Goal: Task Accomplishment & Management: Manage account settings

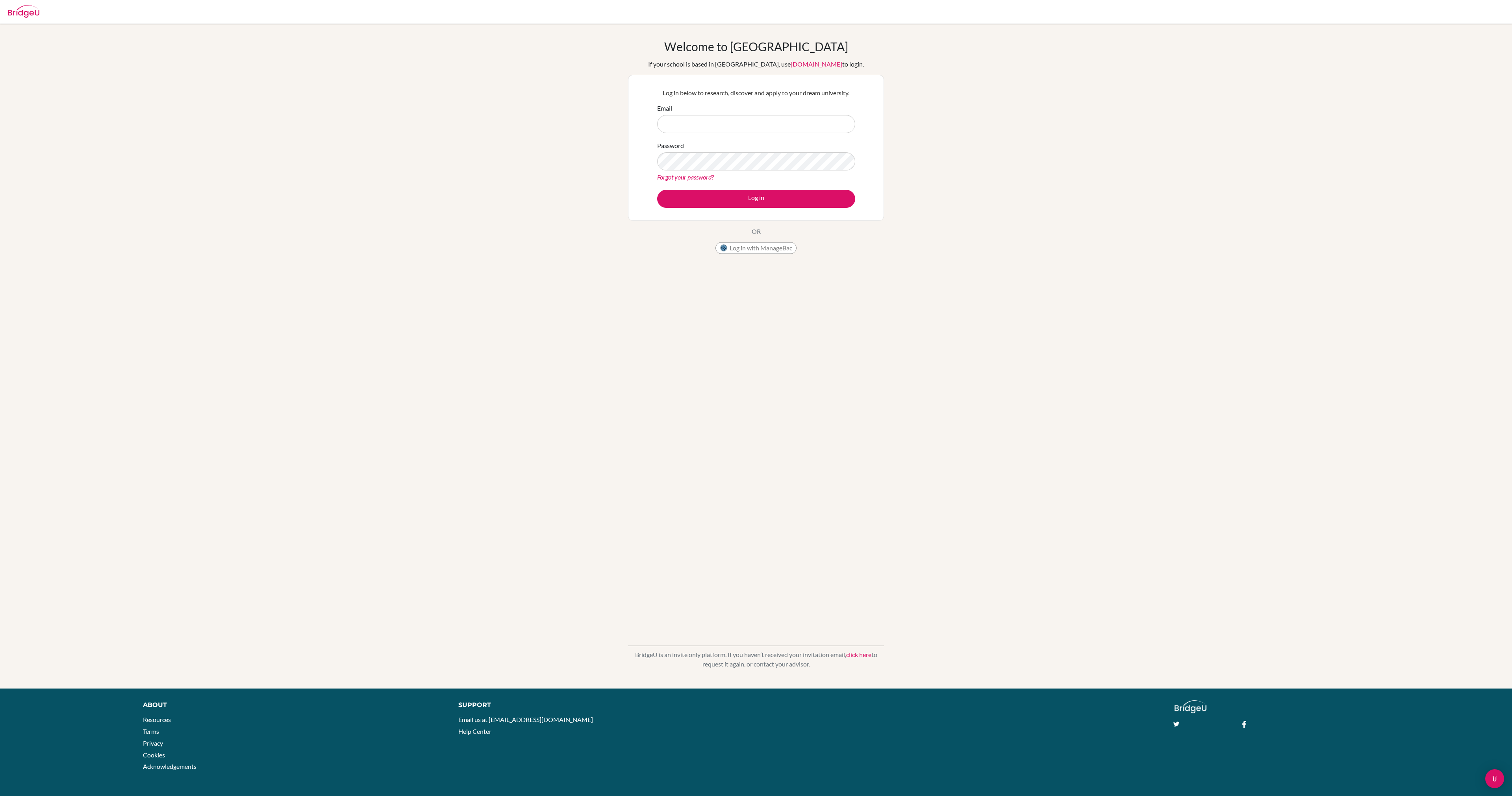
type input "ross.fenning+admin@bridge-u.com"
type input "="
type input "ross.fenning+comstudent@bridge-u.com"
click at [657, 190] on button "Log in" at bounding box center [756, 198] width 198 height 18
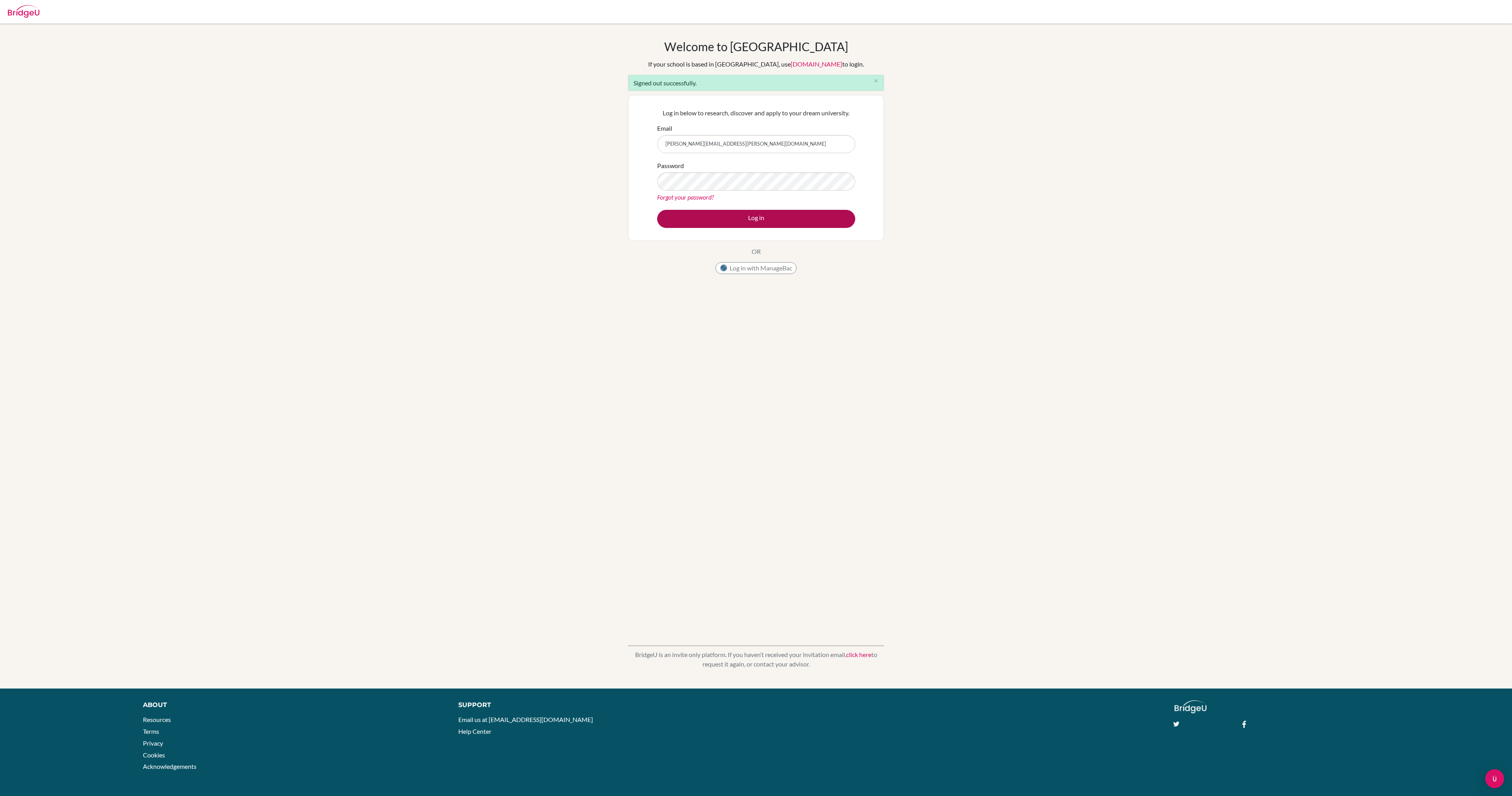
type input "ross.fenning+admin@bridge-u.com"
click at [798, 222] on button "Log in" at bounding box center [756, 219] width 198 height 18
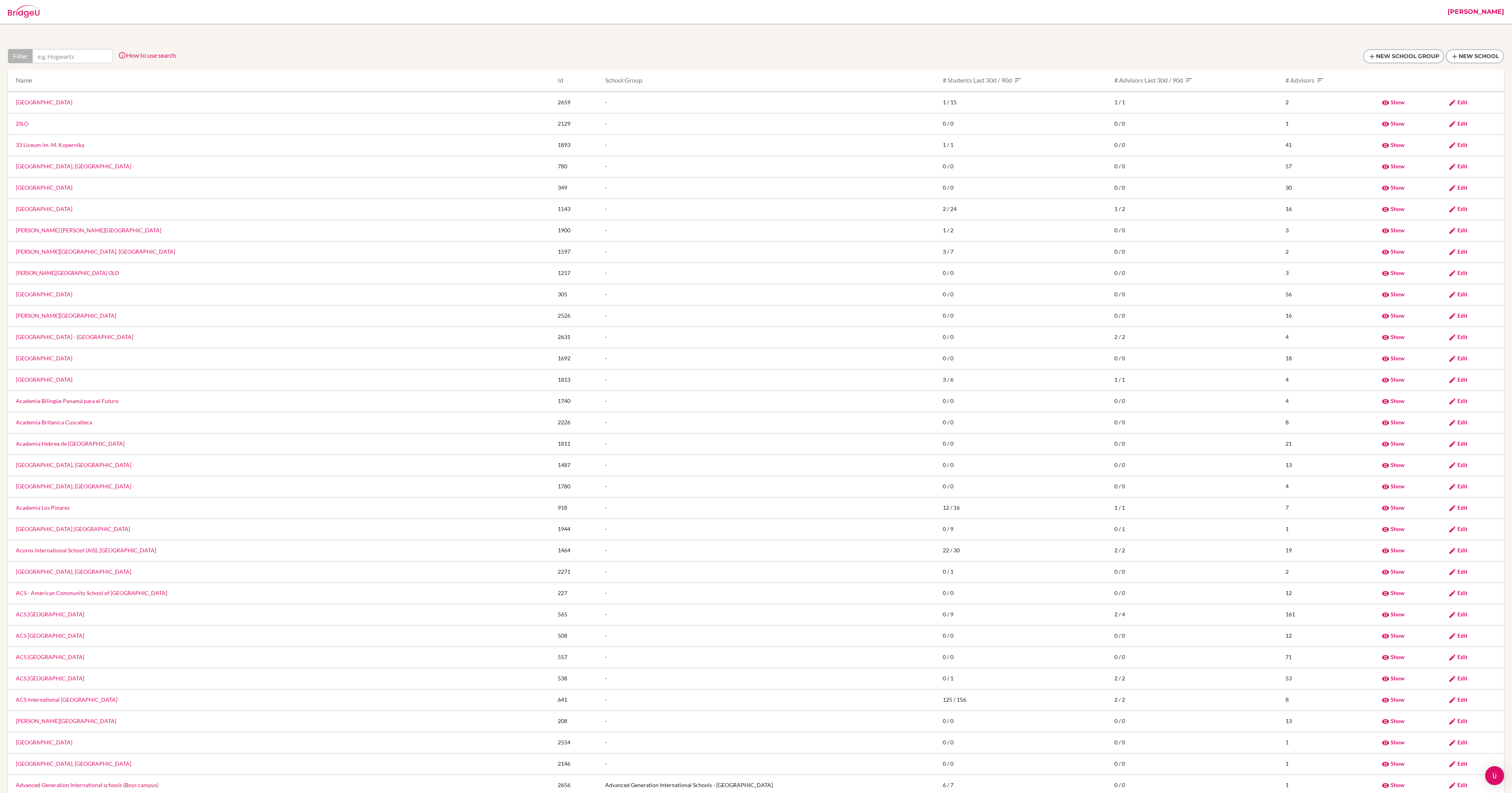
click at [1501, 11] on link "[PERSON_NAME]" at bounding box center [1475, 12] width 64 height 24
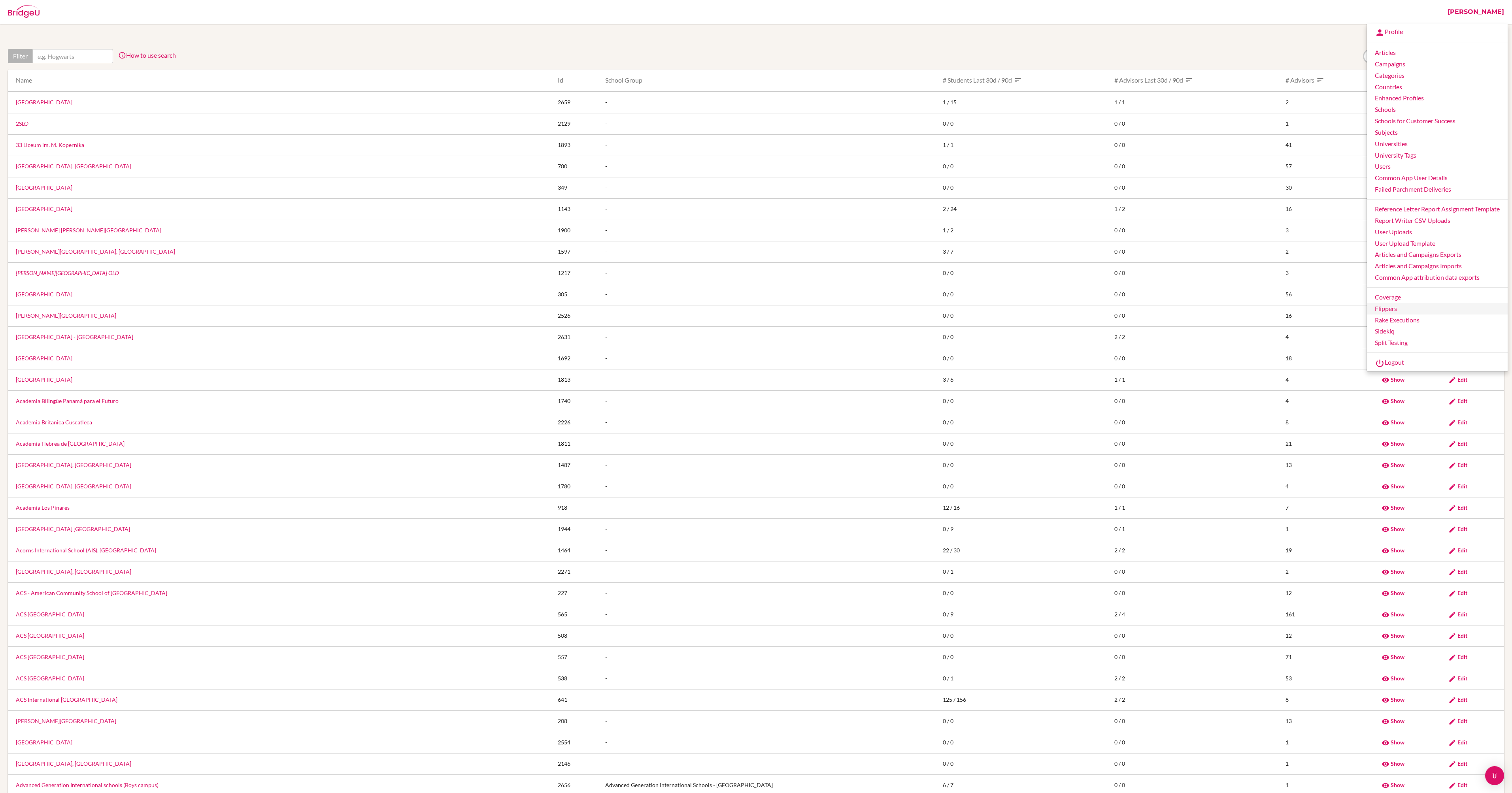
click at [1389, 309] on link "Flippers" at bounding box center [1437, 309] width 141 height 11
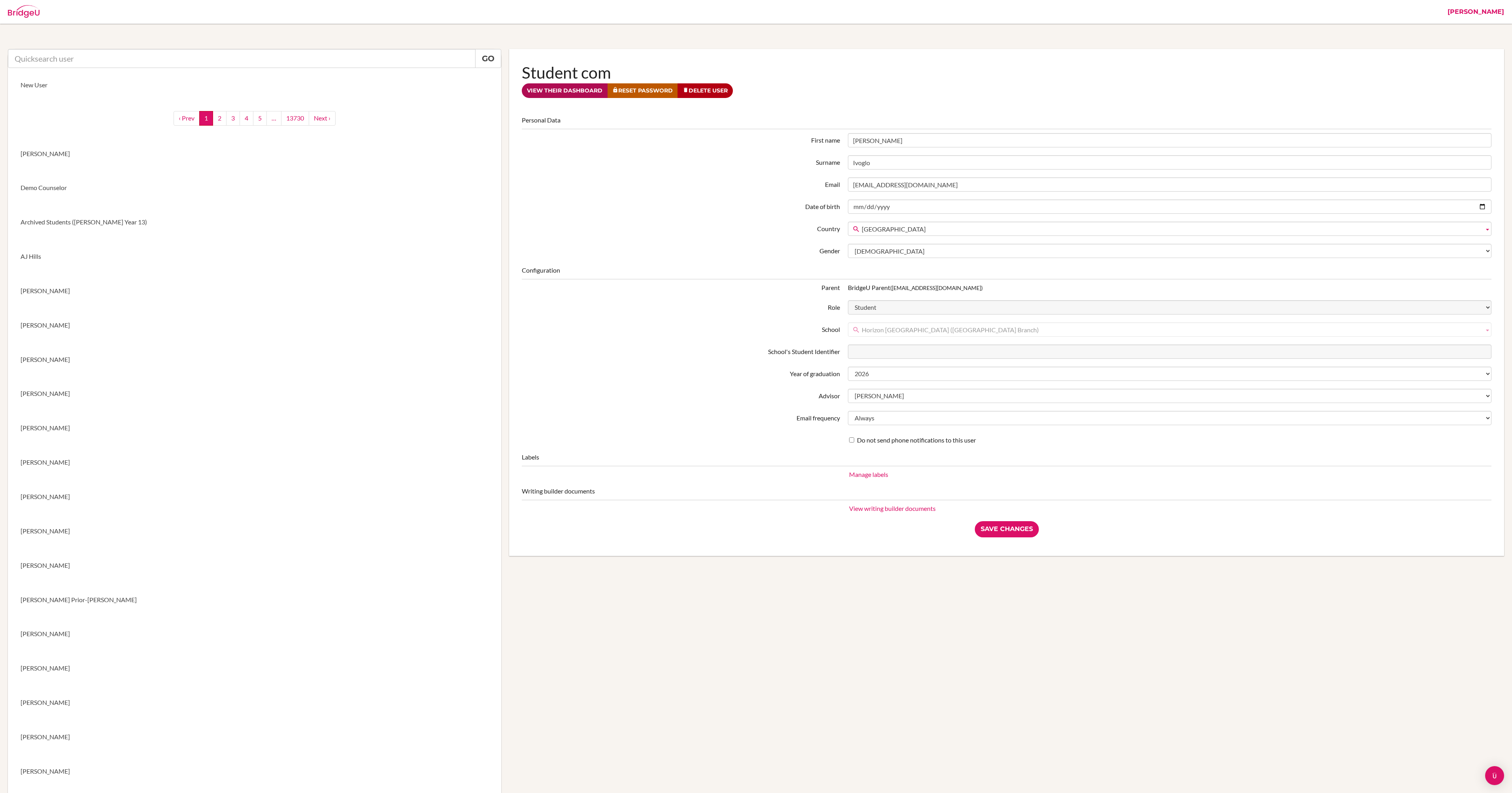
click at [577, 93] on link "View their dashboard" at bounding box center [564, 91] width 86 height 15
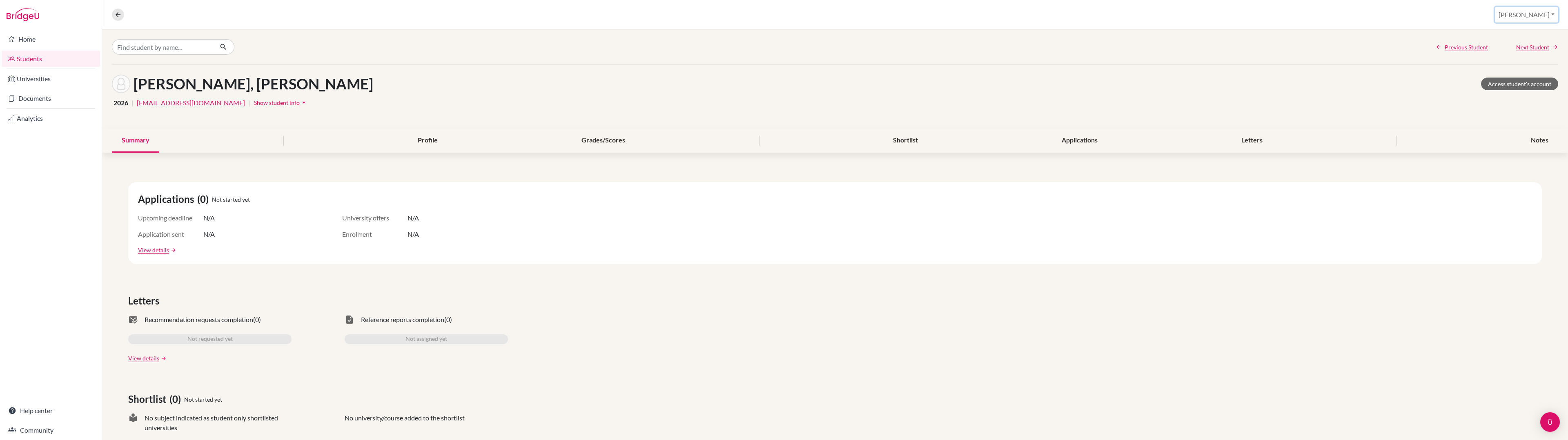
click at [1544, 19] on button "[PERSON_NAME]" at bounding box center [1527, 14] width 63 height 15
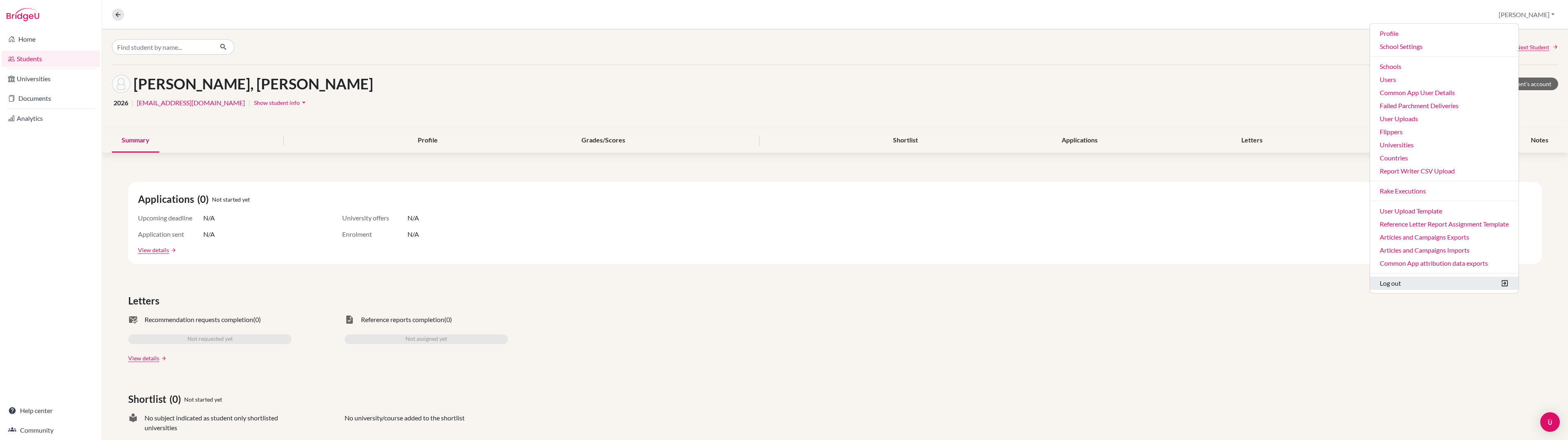
click at [1461, 281] on button "Log out" at bounding box center [1444, 283] width 149 height 13
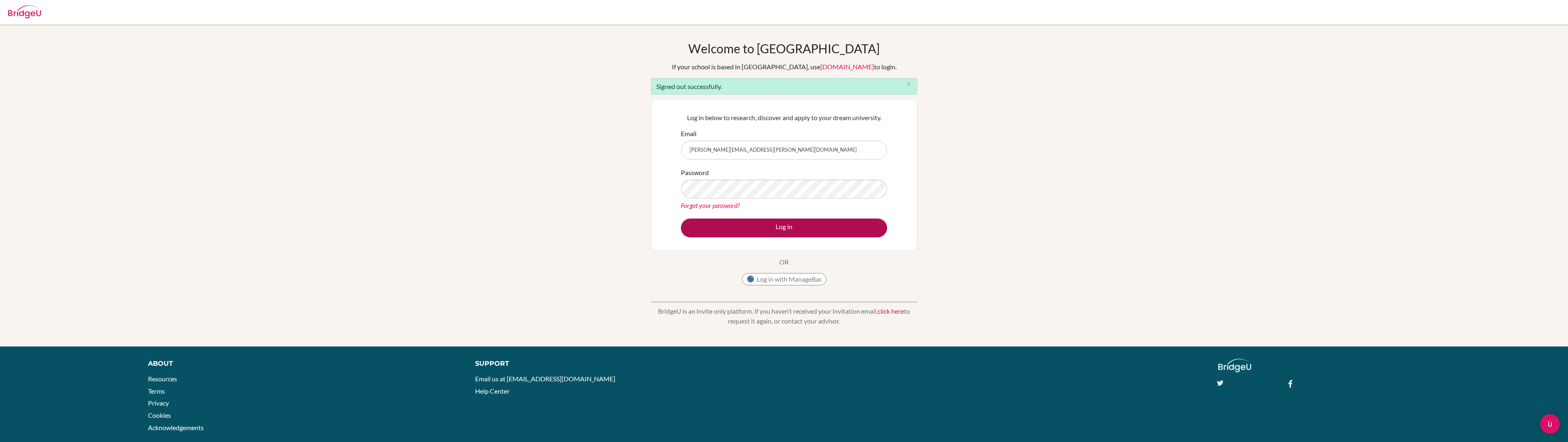
type input "[PERSON_NAME][EMAIL_ADDRESS][PERSON_NAME][DOMAIN_NAME]"
click at [796, 226] on button "Log in" at bounding box center [783, 228] width 206 height 19
